Goal: Task Accomplishment & Management: Complete application form

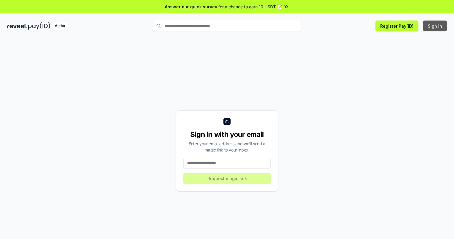
click at [435, 26] on button "Sign In" at bounding box center [435, 26] width 24 height 11
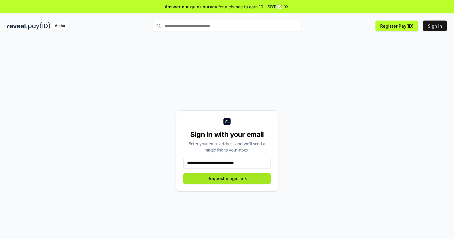
type input "**********"
click at [227, 178] on button "Request magic link" at bounding box center [226, 178] width 87 height 11
